Goal: Transaction & Acquisition: Subscribe to service/newsletter

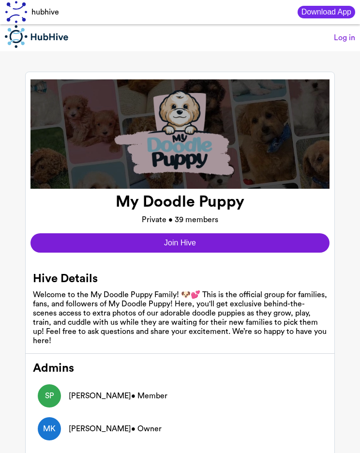
click at [219, 246] on button "Join Hive" at bounding box center [179, 242] width 299 height 19
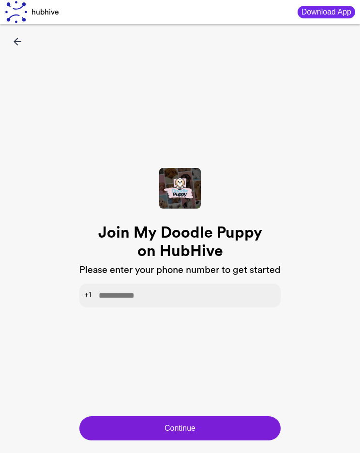
click at [161, 299] on input "tel" at bounding box center [179, 295] width 201 height 24
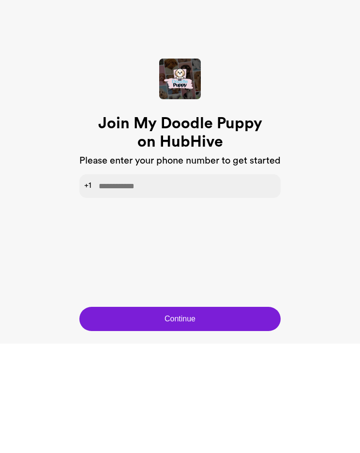
type input "**********"
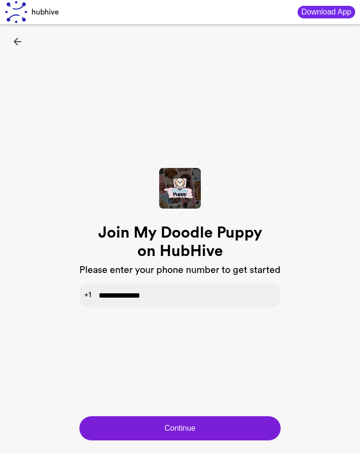
click at [193, 422] on button "Continue" at bounding box center [179, 428] width 201 height 24
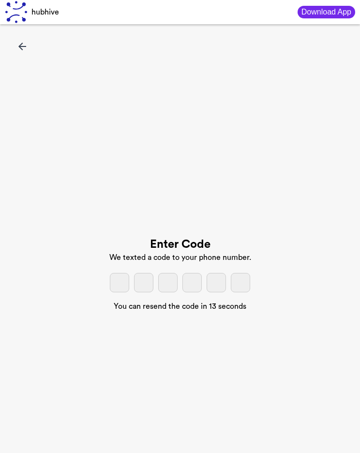
click at [121, 292] on input "tel" at bounding box center [119, 282] width 19 height 19
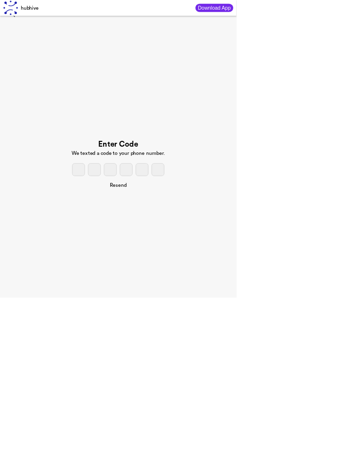
scroll to position [11, 0]
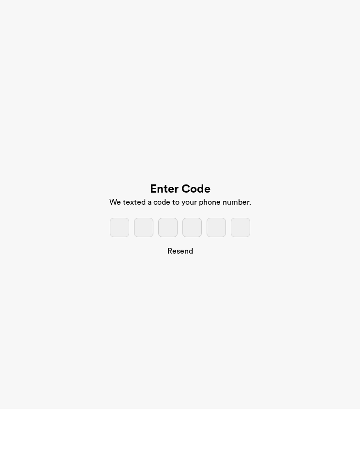
type input "*"
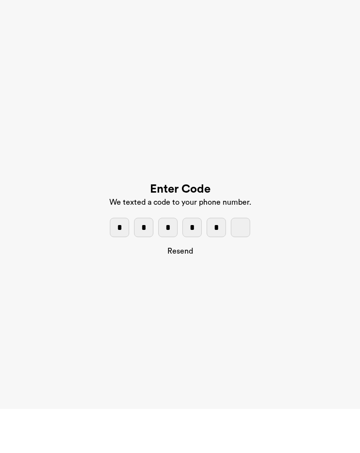
type input "*"
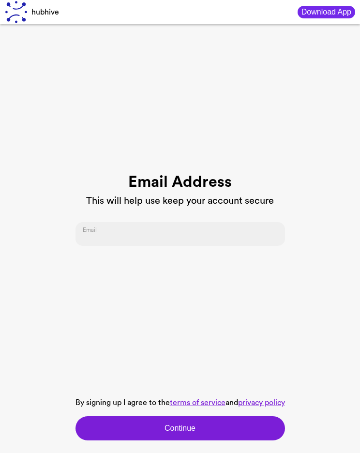
click at [151, 246] on input "email" at bounding box center [179, 234] width 209 height 24
type input "**********"
click at [179, 440] on button "Continue" at bounding box center [179, 428] width 209 height 24
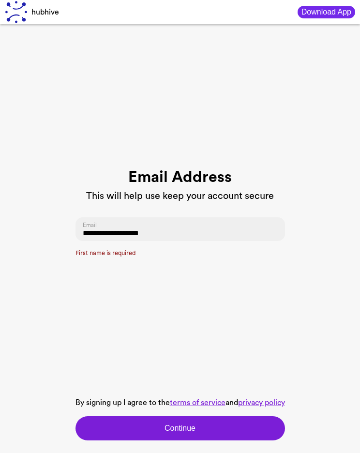
click at [112, 258] on p "First name is required" at bounding box center [179, 253] width 209 height 9
click at [208, 440] on button "Continue" at bounding box center [179, 428] width 209 height 24
click at [186, 241] on input "**********" at bounding box center [179, 229] width 209 height 24
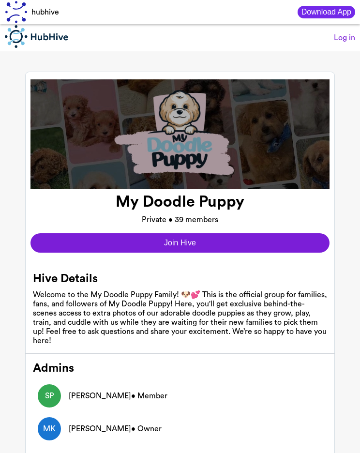
click at [199, 242] on button "Join Hive" at bounding box center [179, 242] width 299 height 19
click at [218, 245] on button "Join Hive" at bounding box center [179, 242] width 299 height 19
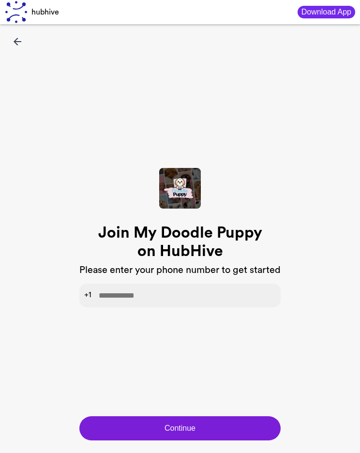
click at [157, 307] on input "tel" at bounding box center [179, 295] width 201 height 24
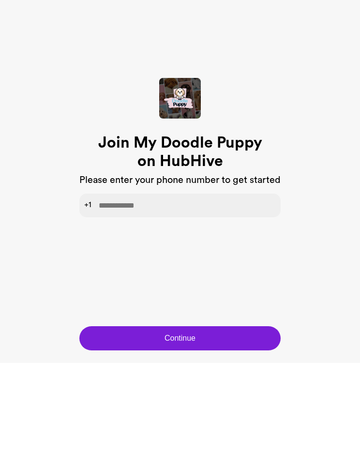
type input "**********"
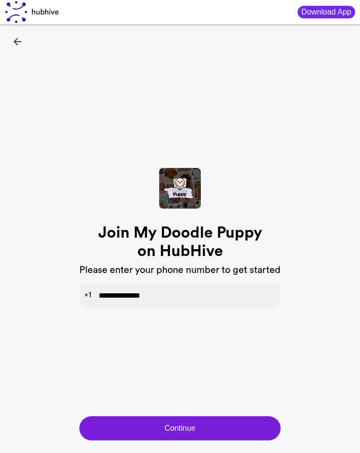
click at [207, 419] on button "Continue" at bounding box center [179, 428] width 201 height 24
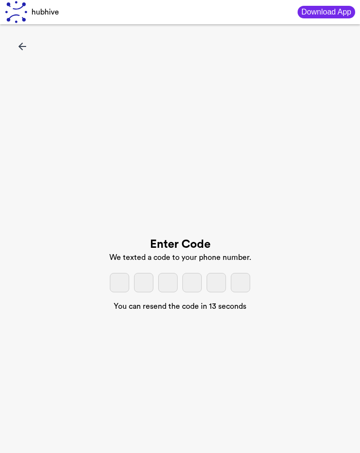
click at [121, 292] on input "tel" at bounding box center [119, 282] width 19 height 19
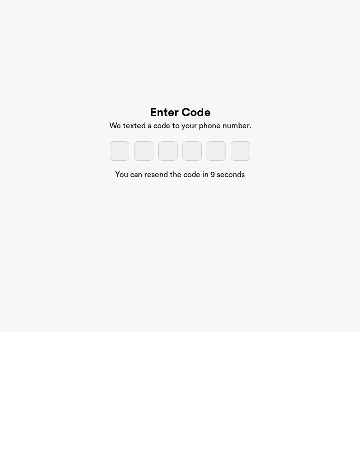
type input "*"
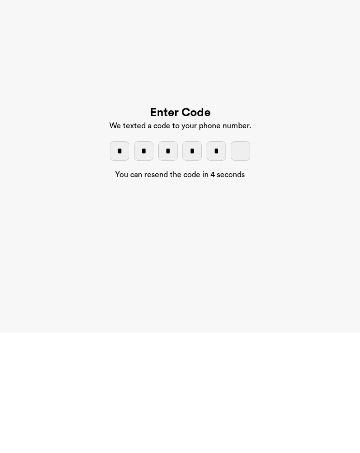
type input "*"
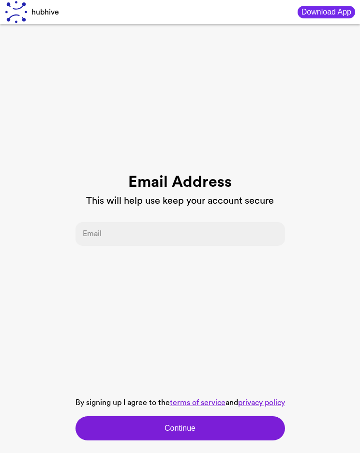
click at [209, 421] on button "Continue" at bounding box center [179, 428] width 209 height 24
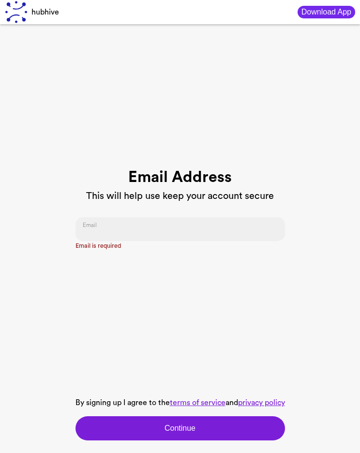
click at [119, 228] on input "email" at bounding box center [179, 229] width 209 height 24
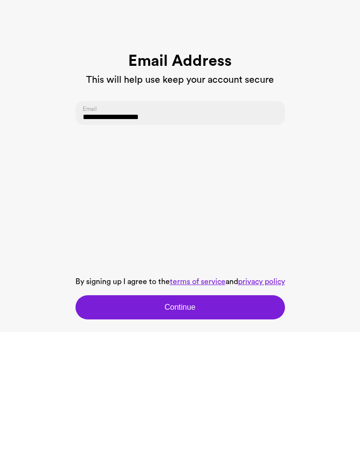
type input "**********"
click at [199, 416] on button "Continue" at bounding box center [179, 428] width 209 height 24
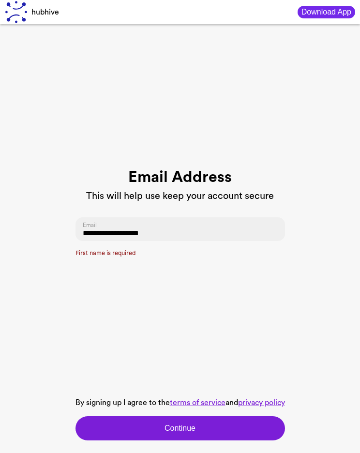
click at [320, 9] on button "Download App" at bounding box center [327, 12] width 58 height 13
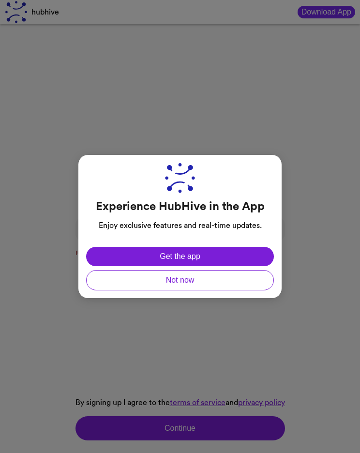
click at [229, 254] on button "Get the app" at bounding box center [180, 256] width 188 height 19
